Goal: Navigation & Orientation: Locate item on page

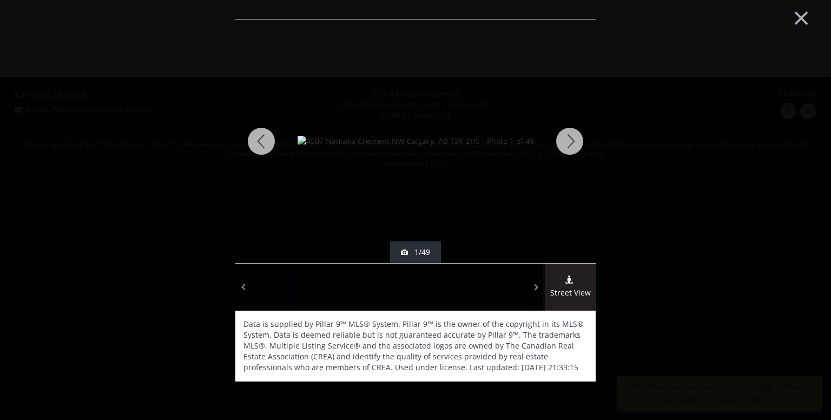
click at [259, 144] on div at bounding box center [261, 140] width 52 height 243
click at [564, 144] on div at bounding box center [570, 140] width 52 height 243
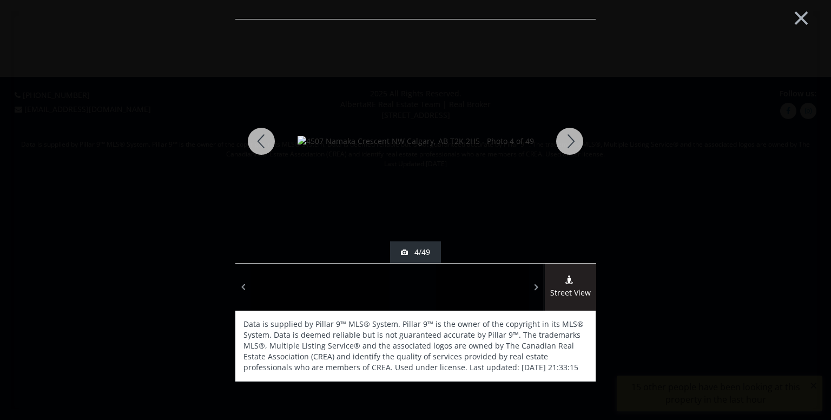
click at [564, 144] on div at bounding box center [570, 140] width 52 height 243
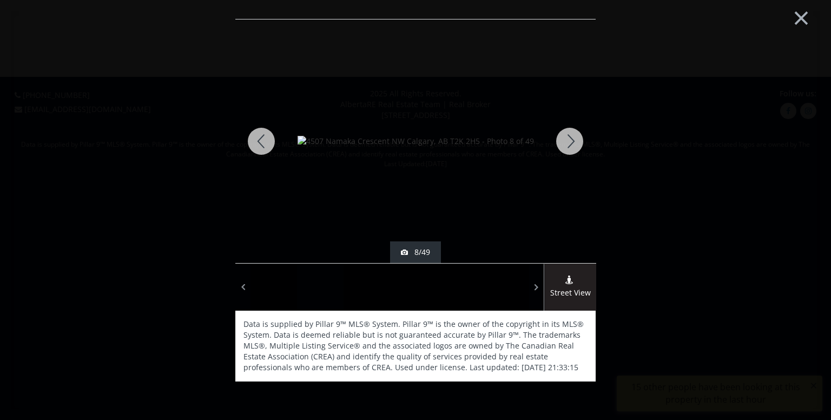
click at [564, 144] on div at bounding box center [570, 140] width 52 height 243
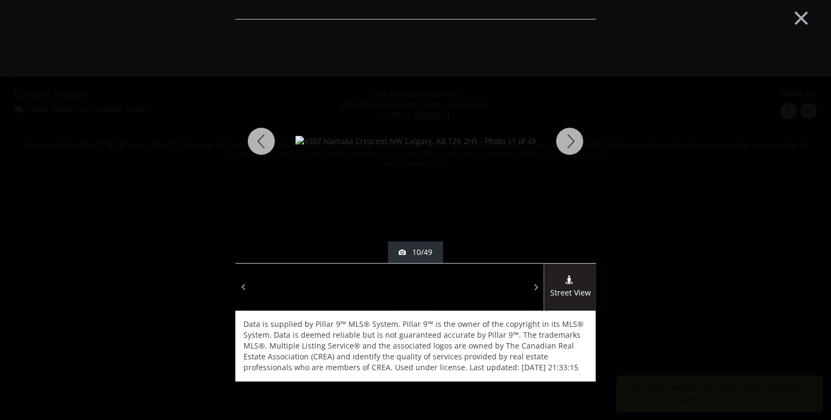
click at [564, 144] on div at bounding box center [570, 140] width 52 height 243
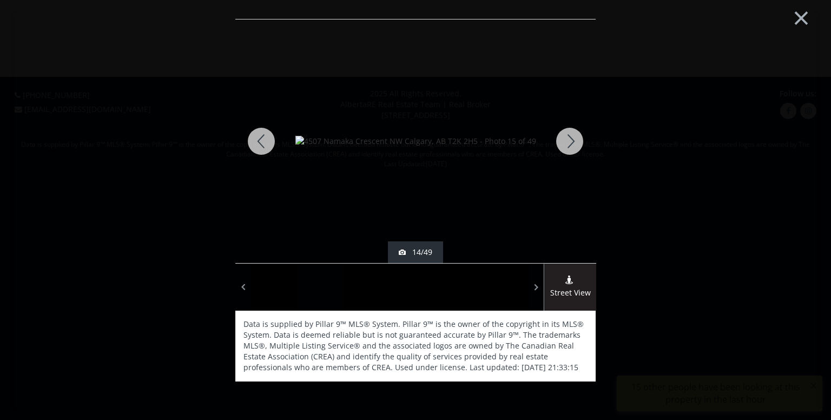
click at [564, 144] on div at bounding box center [570, 140] width 52 height 243
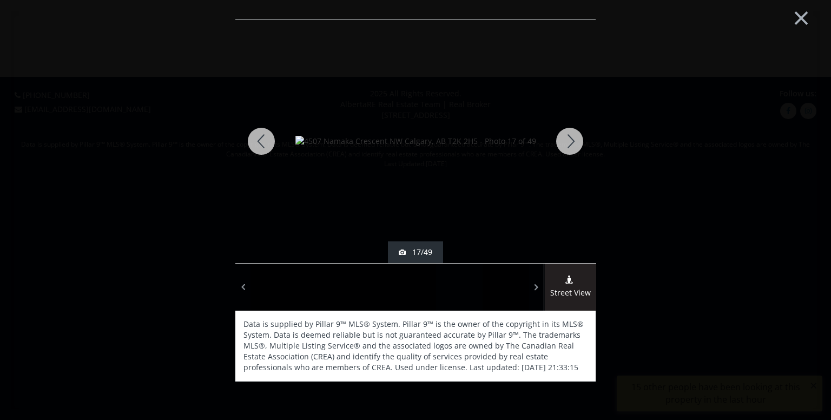
click at [564, 144] on div at bounding box center [570, 140] width 52 height 243
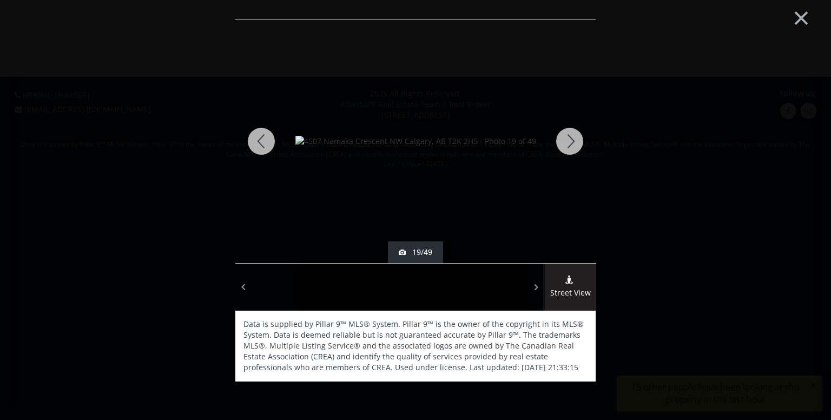
click at [564, 144] on div at bounding box center [570, 140] width 52 height 243
click at [253, 136] on div at bounding box center [261, 140] width 52 height 243
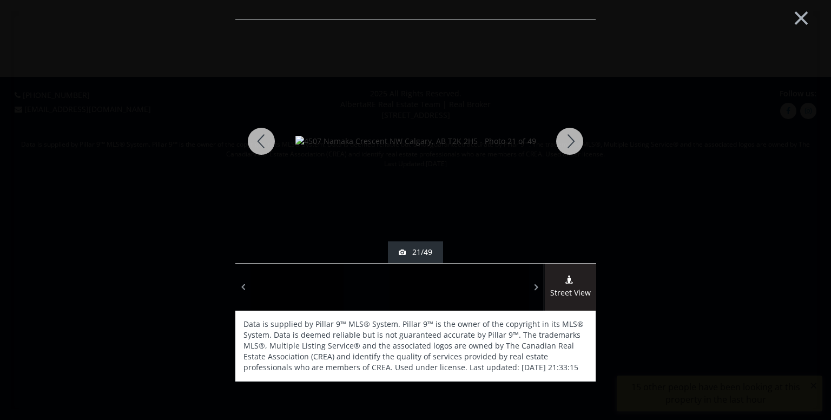
click at [253, 136] on div at bounding box center [261, 140] width 52 height 243
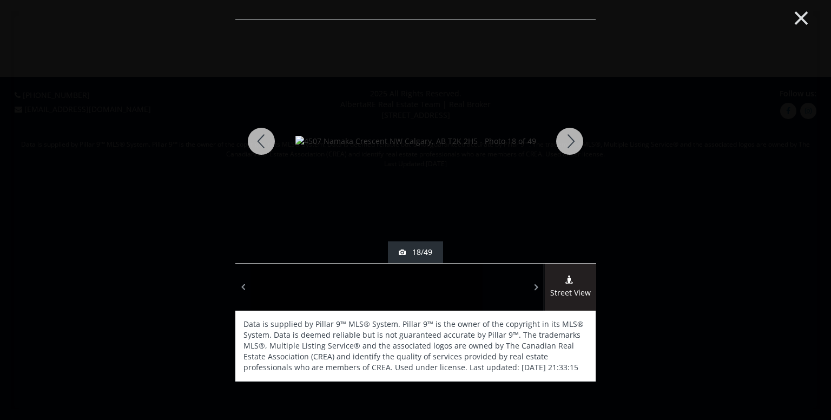
click at [790, 12] on button "×" at bounding box center [802, 17] width 60 height 44
